Goal: Task Accomplishment & Management: Manage account settings

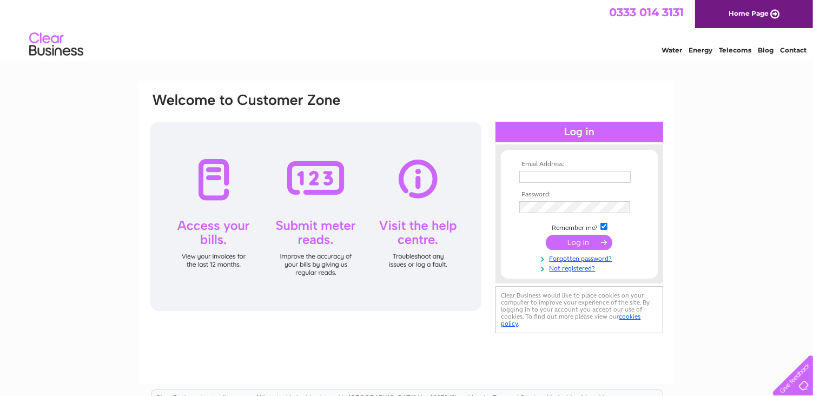
type input "j.watson233@btinternet.com"
click at [568, 241] on input "submit" at bounding box center [579, 242] width 67 height 15
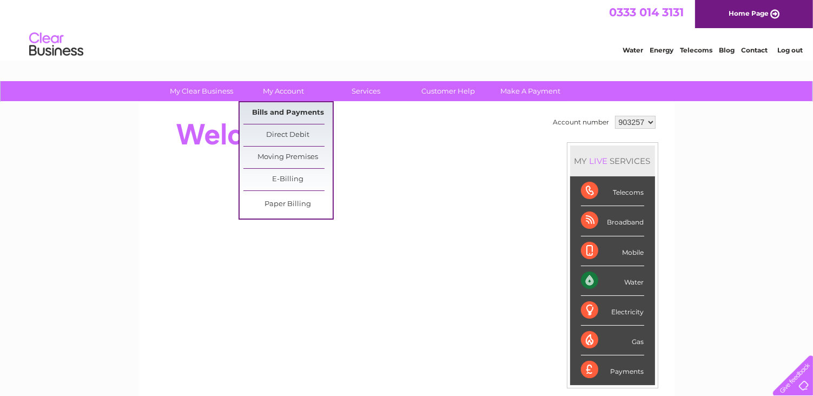
click at [278, 112] on link "Bills and Payments" at bounding box center [287, 113] width 89 height 22
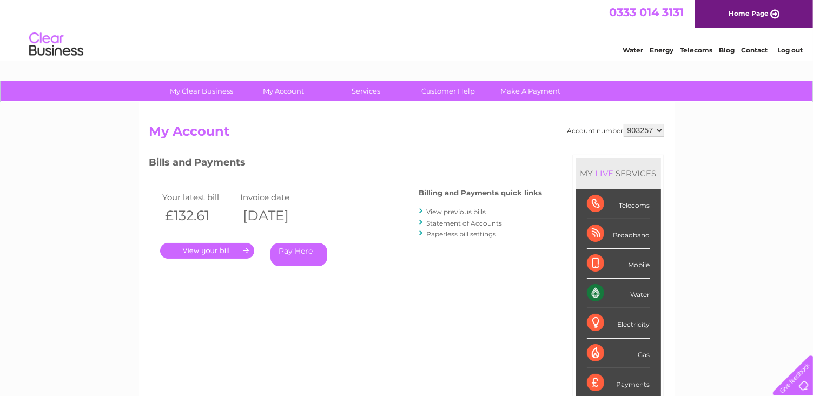
click at [230, 247] on link "." at bounding box center [207, 251] width 94 height 16
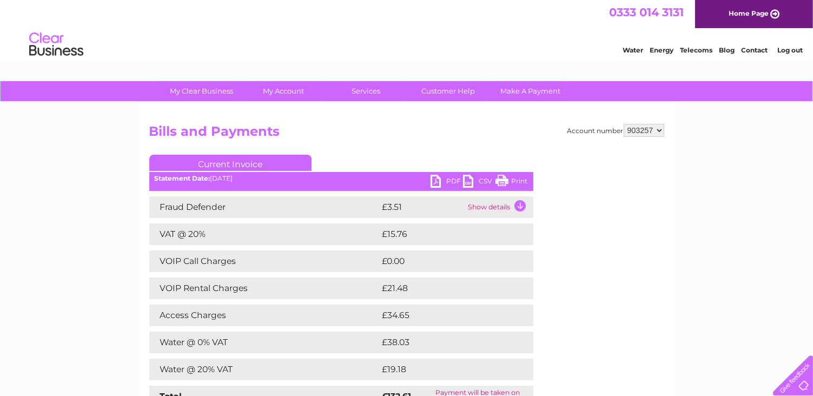
click at [448, 185] on link "PDF" at bounding box center [446, 183] width 32 height 16
click at [433, 181] on link "PDF" at bounding box center [446, 183] width 32 height 16
